Goal: Information Seeking & Learning: Find specific fact

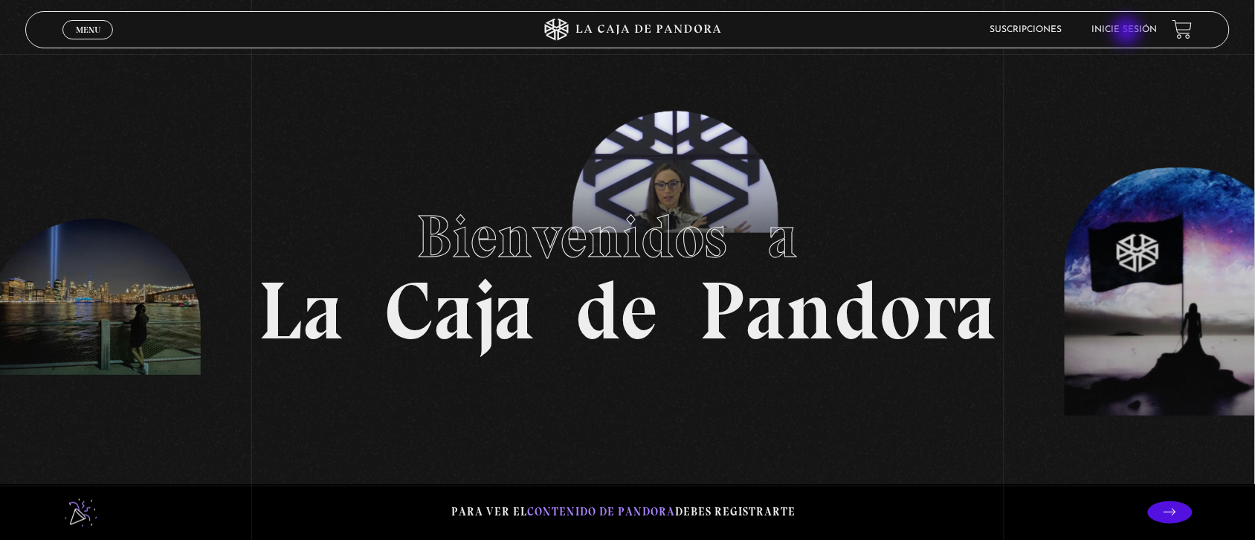
click at [1129, 32] on link "Inicie sesión" at bounding box center [1125, 29] width 65 height 9
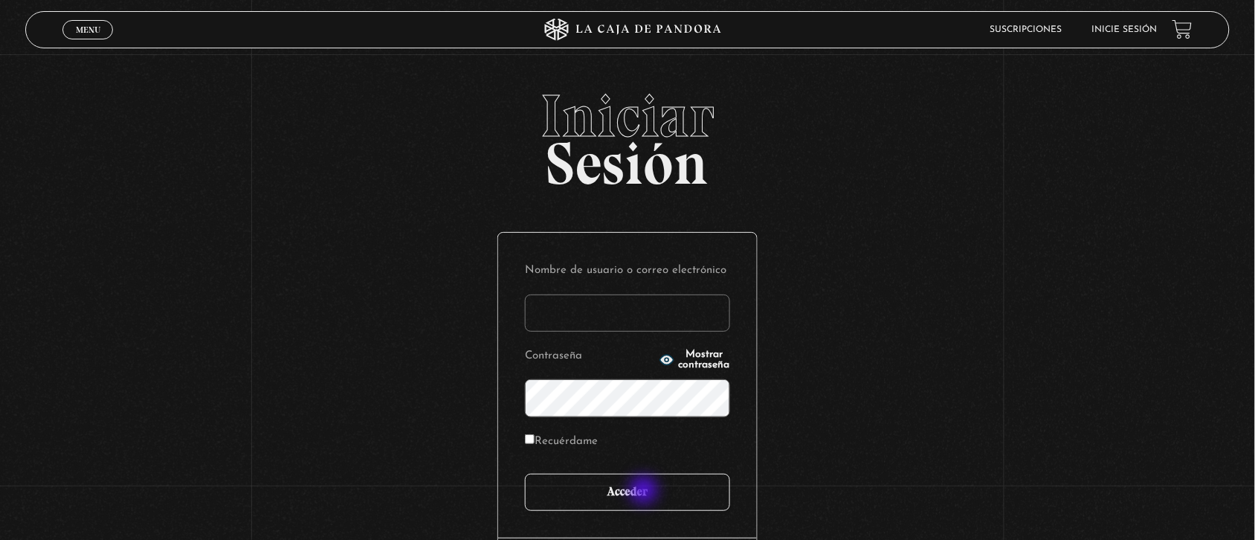
type input "Nora1267.nj@gmail.com"
click at [646, 492] on input "Acceder" at bounding box center [627, 492] width 205 height 37
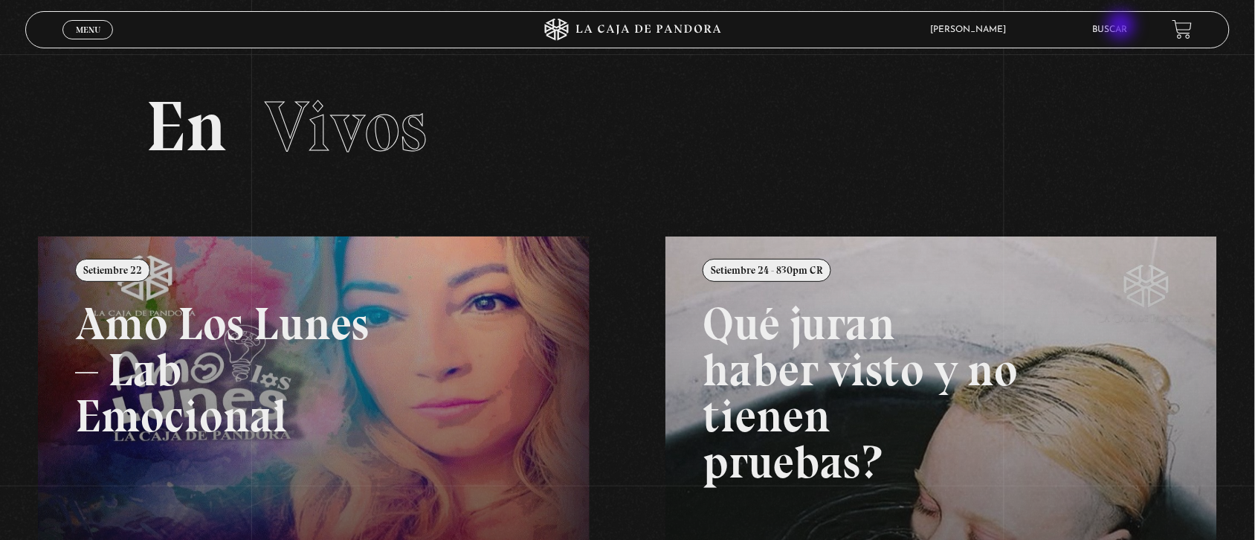
click at [1123, 27] on link "Buscar" at bounding box center [1110, 29] width 35 height 9
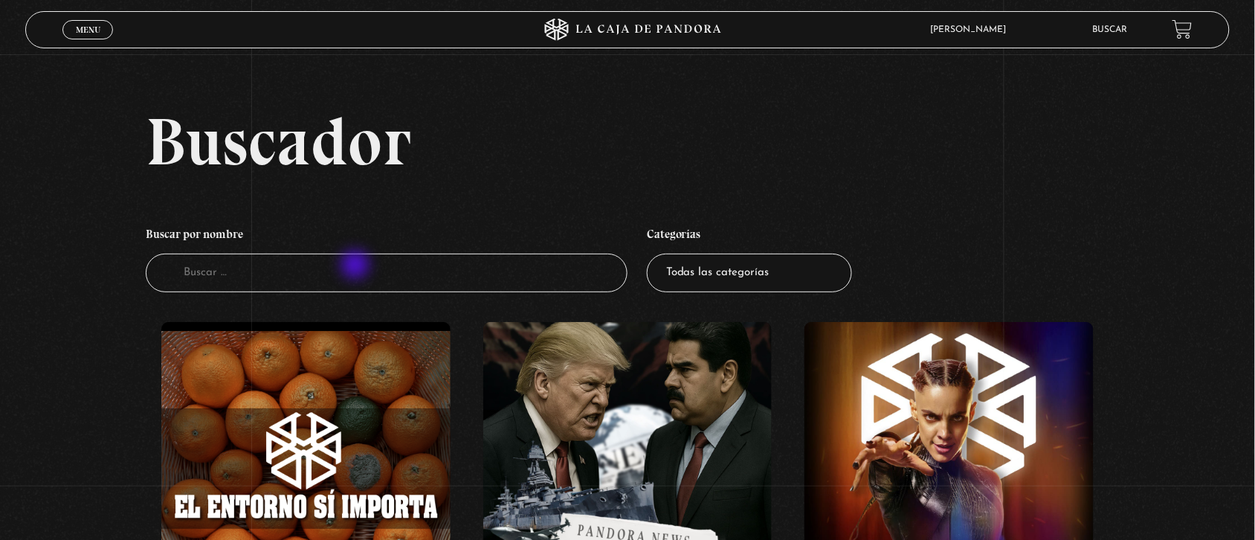
click at [357, 266] on input "Buscador" at bounding box center [387, 273] width 482 height 39
type input "hallo"
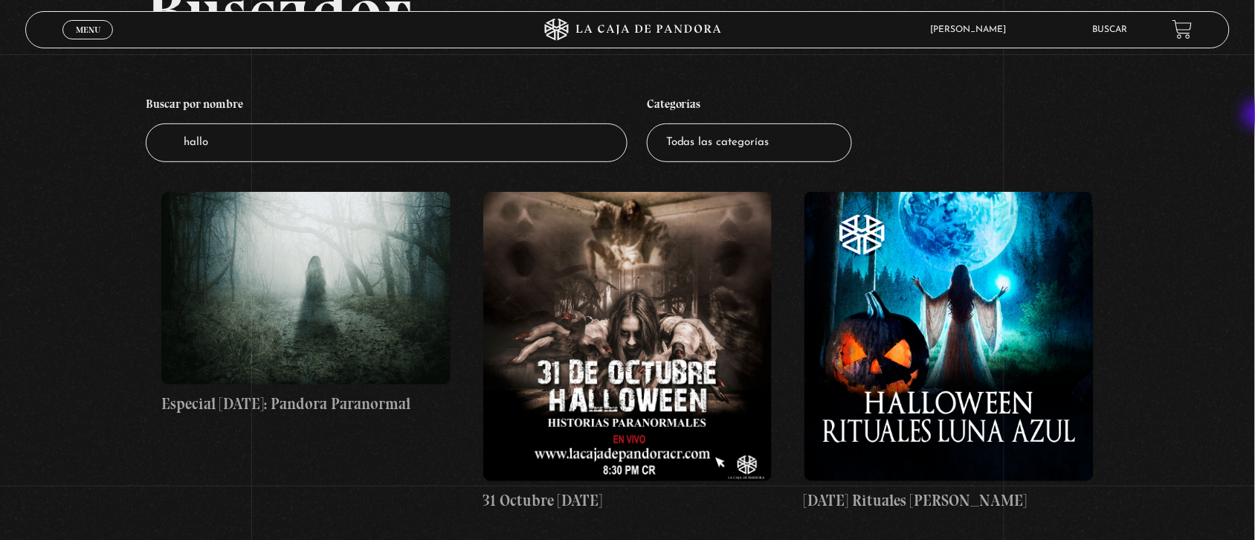
scroll to position [132, 0]
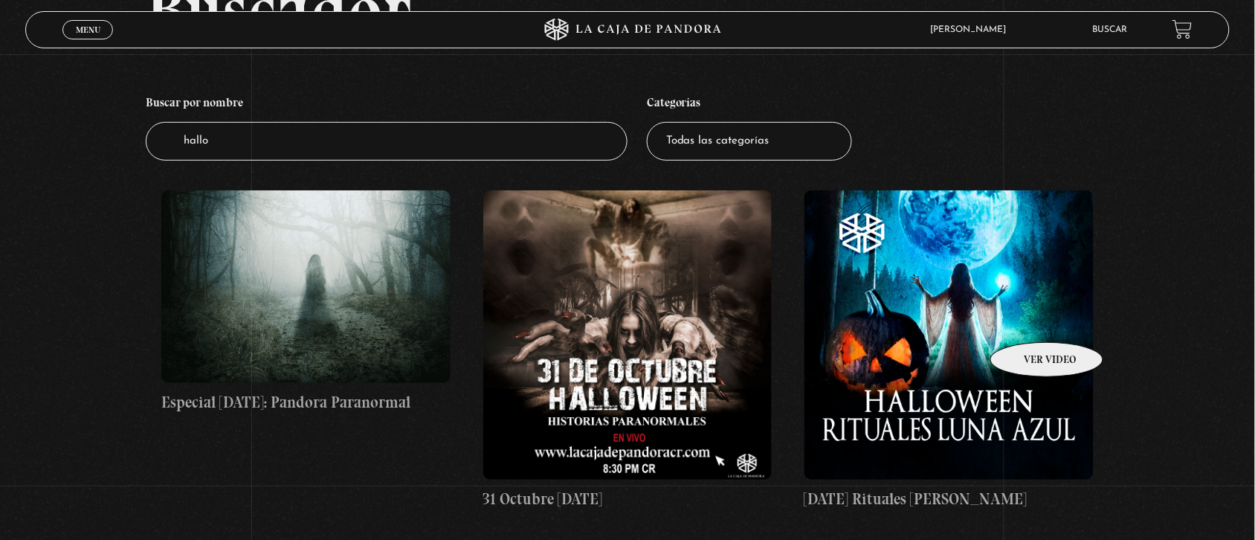
click at [1028, 320] on figure at bounding box center [949, 334] width 289 height 289
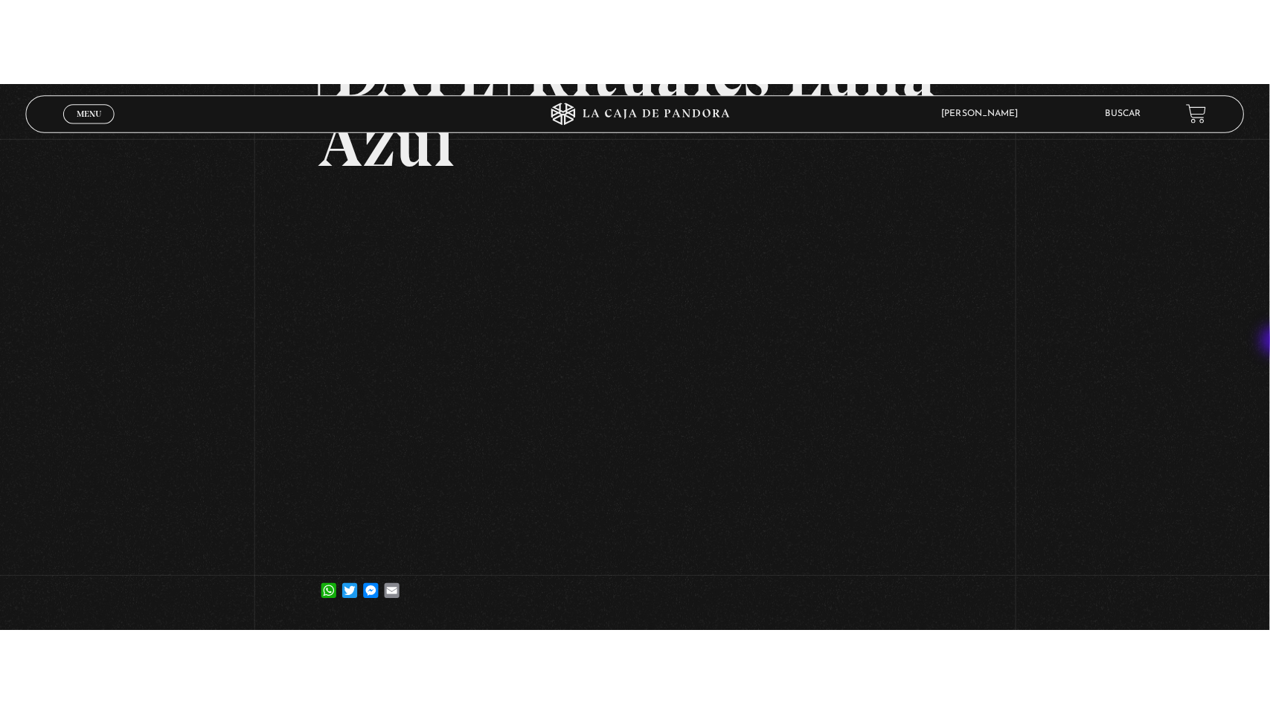
scroll to position [184, 0]
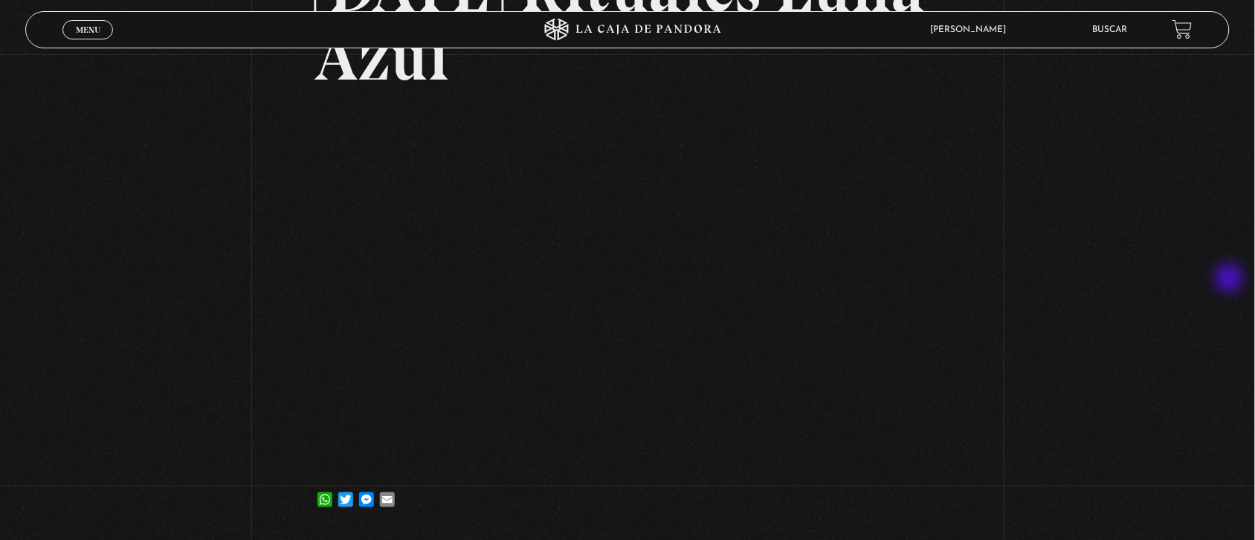
click at [1232, 280] on div "Volver [DATE] [DATE] Rituales Luna Azul WhatsApp Twitter Messenger Email" at bounding box center [627, 202] width 1255 height 663
